Goal: Task Accomplishment & Management: Manage account settings

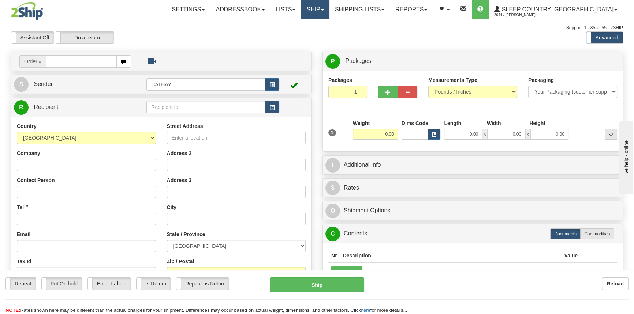
click at [329, 14] on link "Ship" at bounding box center [315, 9] width 28 height 18
click at [322, 36] on span "OnHold / Order Queue" at bounding box center [296, 35] width 52 height 6
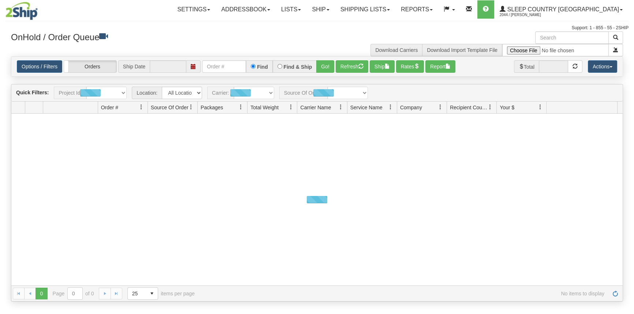
type input "[DATE]"
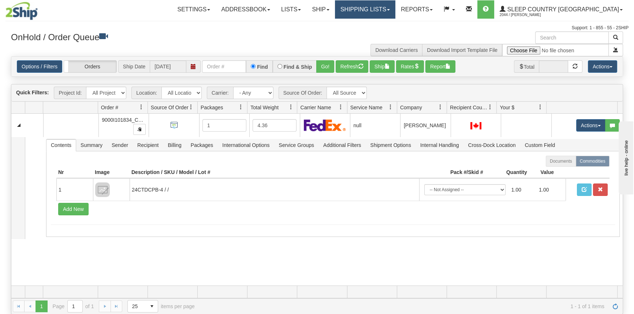
click at [395, 9] on link "Shipping lists" at bounding box center [365, 9] width 60 height 18
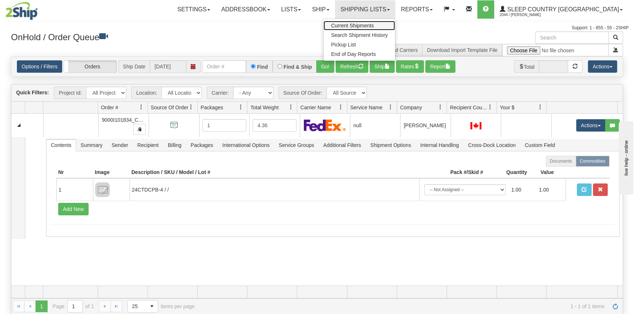
click at [374, 26] on span "Current Shipments" at bounding box center [352, 26] width 43 height 6
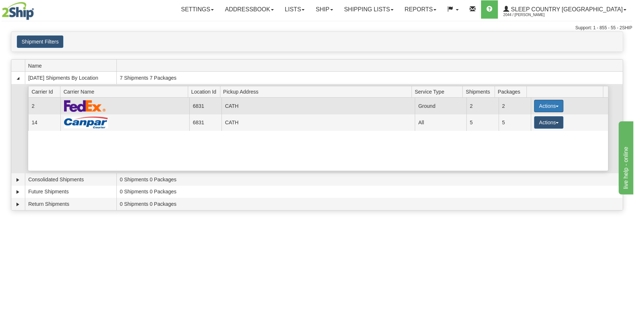
click at [542, 101] on button "Actions" at bounding box center [548, 106] width 29 height 12
click at [527, 132] on link "Close" at bounding box center [533, 130] width 59 height 10
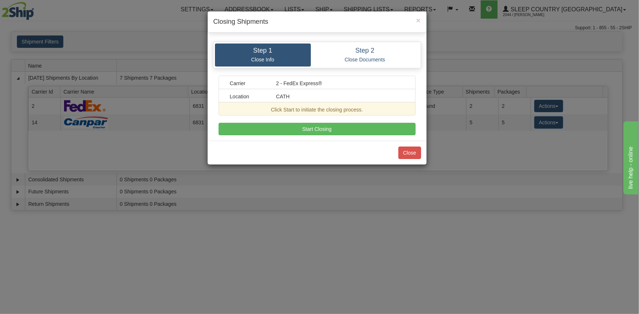
drag, startPoint x: 395, startPoint y: 137, endPoint x: 395, endPoint y: 131, distance: 5.5
click at [395, 135] on div "Step 1 Close Info Step 2 Close Documents Carrier 2 - FedEx Express® Location CA…" at bounding box center [317, 88] width 219 height 105
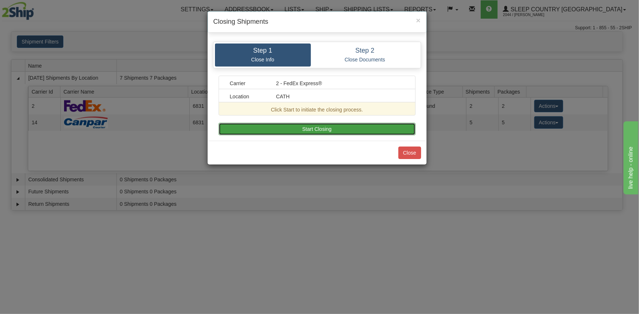
click at [395, 131] on button "Start Closing" at bounding box center [317, 129] width 197 height 12
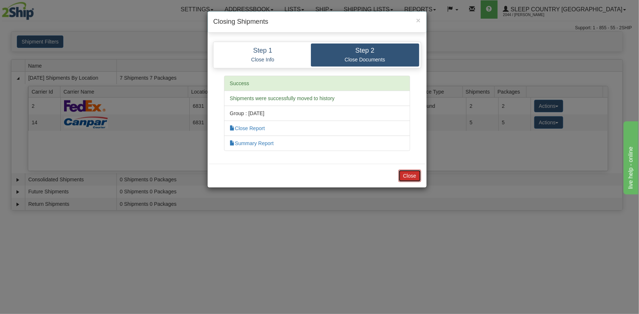
click at [416, 171] on button "Close" at bounding box center [409, 176] width 23 height 12
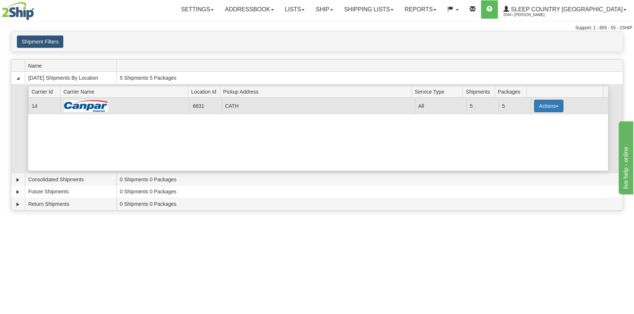
click at [540, 107] on button "Actions" at bounding box center [548, 106] width 29 height 12
click at [545, 105] on button "Actions" at bounding box center [548, 106] width 29 height 12
click at [534, 129] on link "Close" at bounding box center [533, 130] width 59 height 10
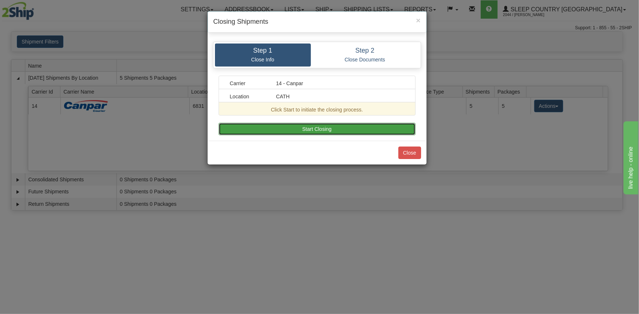
click at [339, 126] on button "Start Closing" at bounding box center [317, 129] width 197 height 12
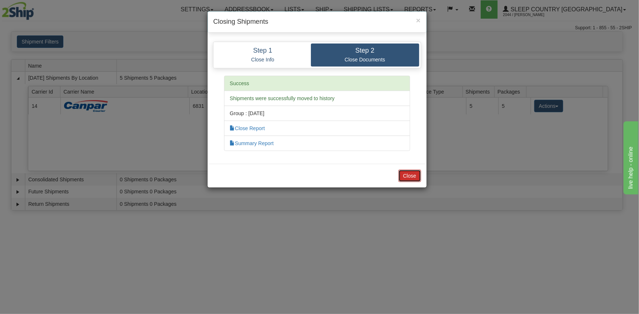
drag, startPoint x: 414, startPoint y: 173, endPoint x: 408, endPoint y: 169, distance: 6.8
click at [408, 170] on button "Close" at bounding box center [409, 176] width 23 height 12
